Goal: Task Accomplishment & Management: Manage account settings

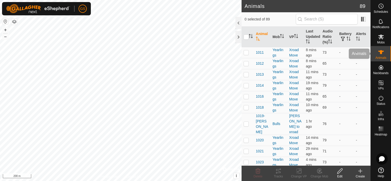
click at [380, 53] on icon at bounding box center [381, 52] width 6 height 4
click at [237, 24] on div at bounding box center [239, 23] width 6 height 12
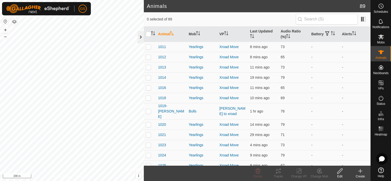
click at [142, 36] on div at bounding box center [141, 37] width 6 height 12
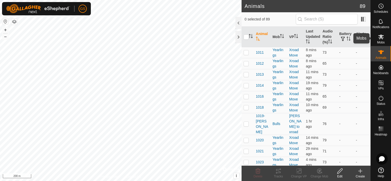
click at [380, 37] on icon at bounding box center [381, 37] width 6 height 5
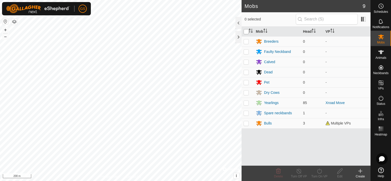
click at [247, 31] on input "checkbox" at bounding box center [246, 31] width 5 height 5
checkbox input "true"
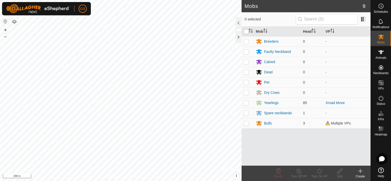
checkbox input "true"
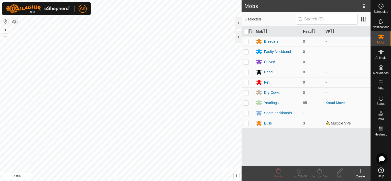
checkbox input "true"
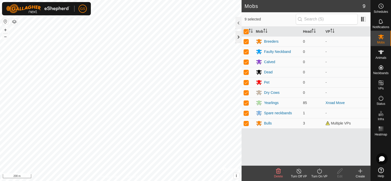
click at [238, 36] on div at bounding box center [239, 37] width 6 height 12
